Goal: Information Seeking & Learning: Learn about a topic

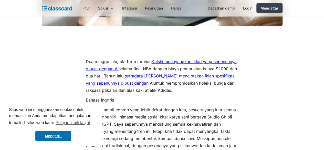
scroll to position [232, 0]
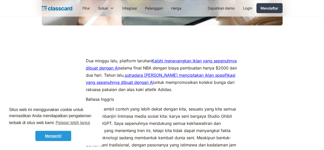
click at [50, 135] on font "Mengerti!" at bounding box center [53, 136] width 17 height 4
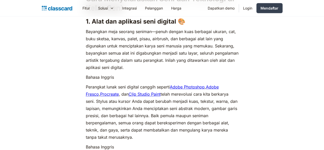
scroll to position [1110, 0]
drag, startPoint x: 83, startPoint y: 70, endPoint x: 218, endPoint y: 116, distance: 142.8
click at [218, 116] on p "Perangkat lunak seni digital canggih seperti Adobe Photoshop , Adobe Fresco , P…" at bounding box center [162, 111] width 153 height 57
click at [133, 83] on p "Perangkat lunak seni digital canggih seperti Adobe Photoshop , Adobe Fresco , P…" at bounding box center [162, 111] width 153 height 57
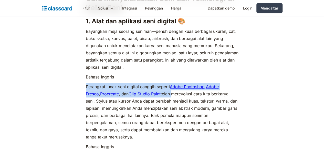
drag, startPoint x: 82, startPoint y: 72, endPoint x: 155, endPoint y: 79, distance: 73.9
copy p "Perangkat lunak seni digital canggih seperti Adobe Photoshop , Adobe Fresco , P…"
click at [156, 91] on font "telah merevolusi cara kita berkarya seni. Stylus atau kursor Anda dapat berubah…" at bounding box center [162, 115] width 152 height 48
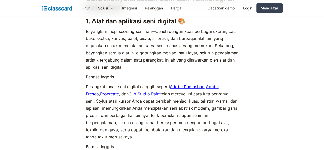
click at [156, 91] on font "telah merevolusi cara kita berkarya seni. Stylus atau kursor Anda dapat berubah…" at bounding box center [162, 115] width 152 height 48
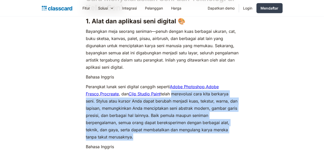
drag, startPoint x: 156, startPoint y: 79, endPoint x: 231, endPoint y: 111, distance: 81.9
click at [231, 111] on p "Perangkat lunak seni digital canggih seperti Adobe Photoshop , Adobe Fresco , P…" at bounding box center [162, 111] width 153 height 57
copy font "merevolusi cara kita berkarya seni. Stylus atau kursor Anda dapat berubah menja…"
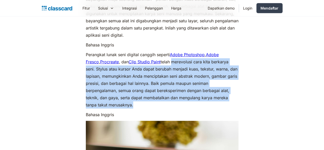
scroll to position [1142, 0]
